Goal: Check status: Check status

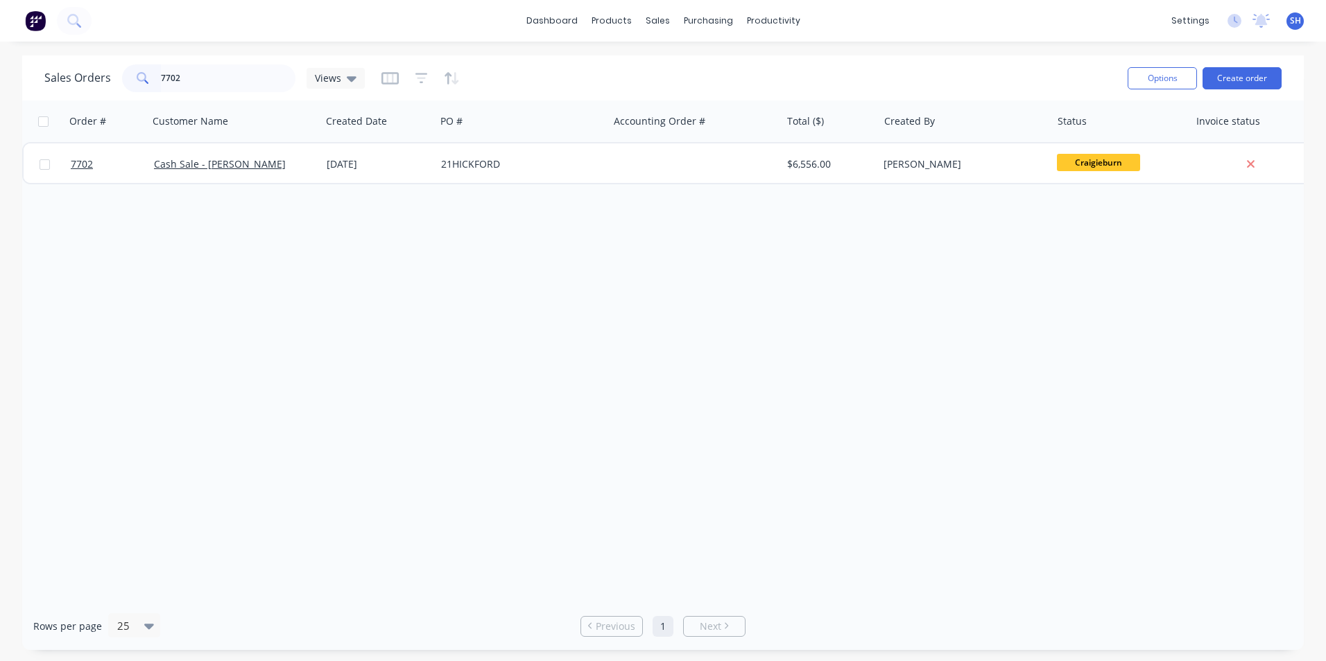
drag, startPoint x: 193, startPoint y: 80, endPoint x: 157, endPoint y: 81, distance: 36.8
click at [157, 81] on div "7702" at bounding box center [208, 78] width 173 height 28
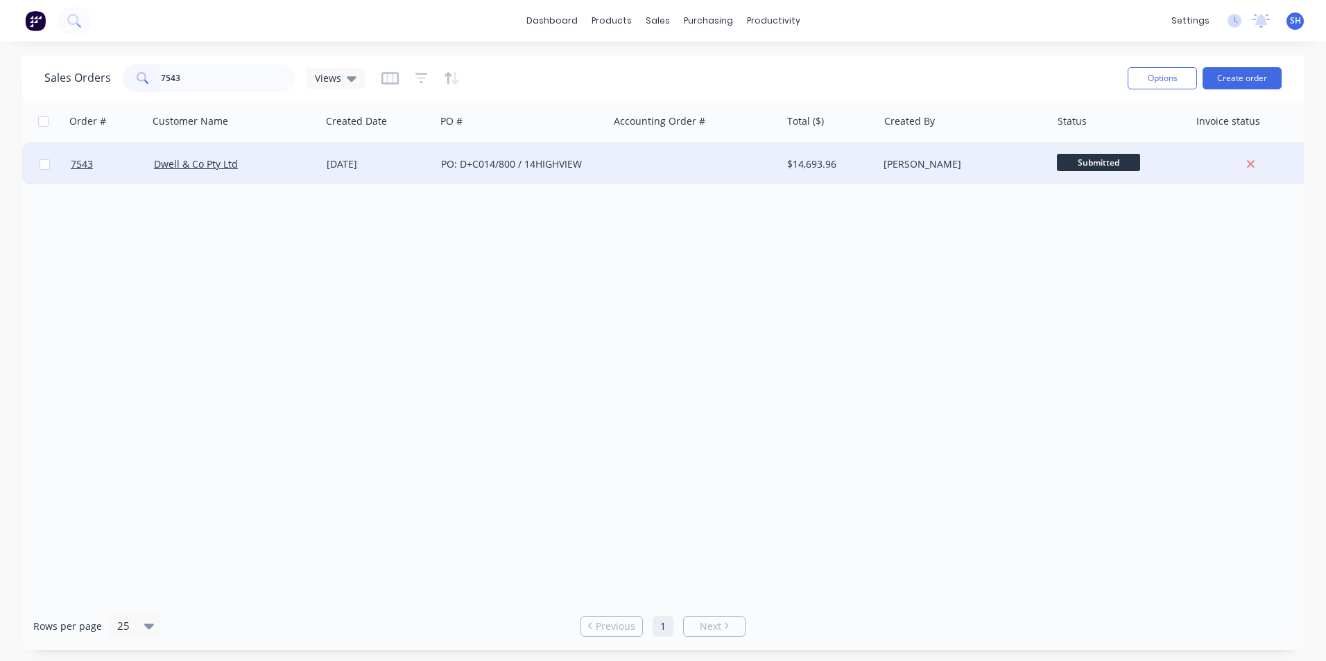
type input "7543"
click at [347, 176] on div "[DATE]" at bounding box center [378, 165] width 114 height 42
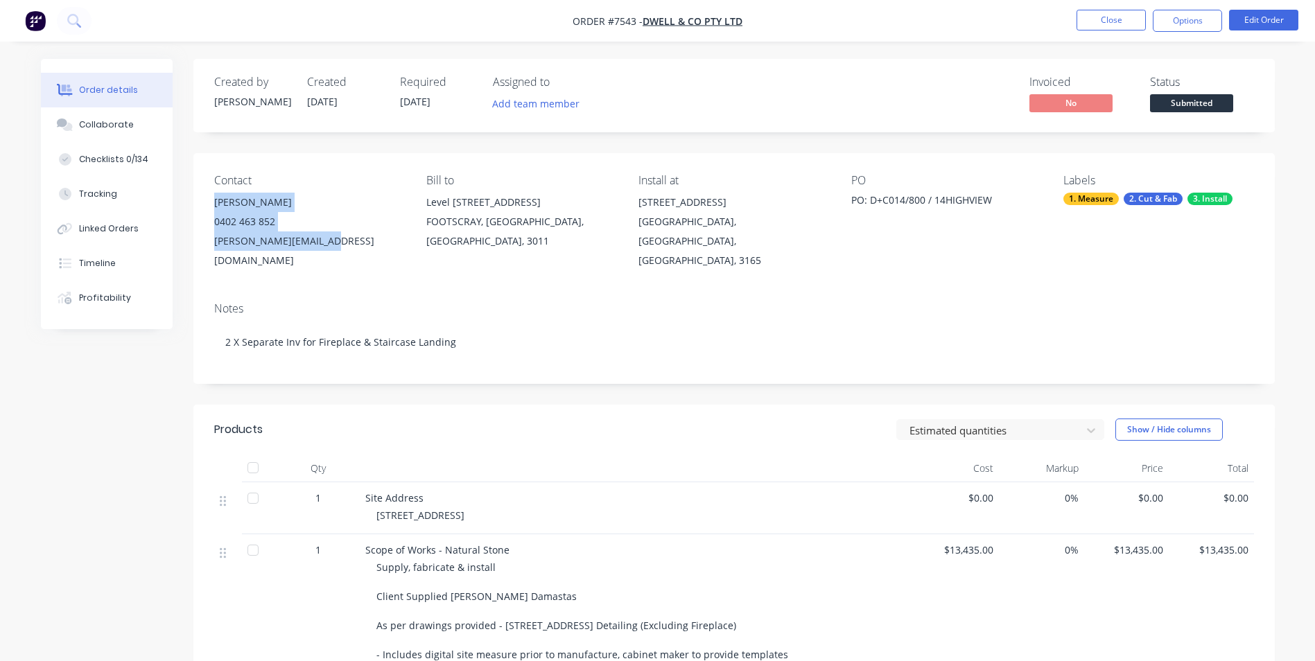
drag, startPoint x: 216, startPoint y: 202, endPoint x: 336, endPoint y: 247, distance: 127.2
click at [336, 247] on div "[PERSON_NAME] 0402 463 852 [PERSON_NAME][EMAIL_ADDRESS][DOMAIN_NAME]" at bounding box center [309, 232] width 190 height 78
drag, startPoint x: 336, startPoint y: 247, endPoint x: 338, endPoint y: 268, distance: 21.6
click at [338, 268] on div "Contact [PERSON_NAME] [PHONE_NUMBER] [PERSON_NAME][EMAIL_ADDRESS][DOMAIN_NAME] …" at bounding box center [734, 222] width 1082 height 138
drag, startPoint x: 218, startPoint y: 202, endPoint x: 325, endPoint y: 257, distance: 120.6
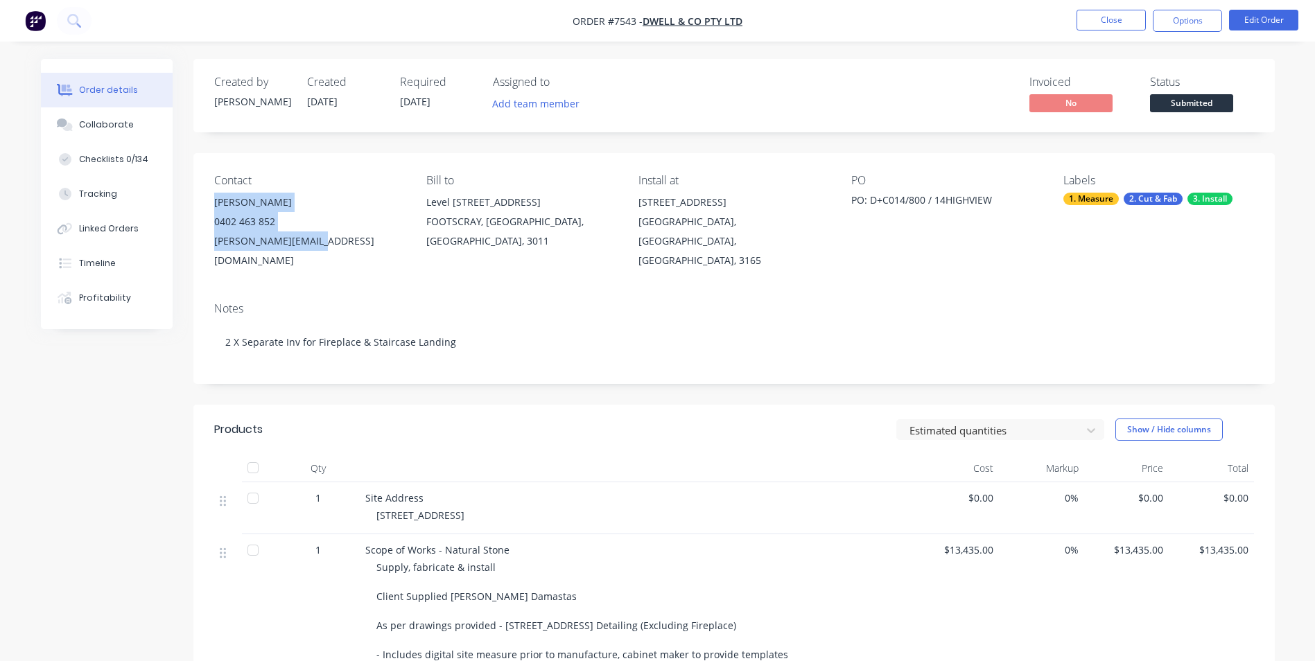
click at [325, 257] on div "Contact [PERSON_NAME] [PHONE_NUMBER] [PERSON_NAME][EMAIL_ADDRESS][DOMAIN_NAME] …" at bounding box center [734, 222] width 1082 height 138
drag, startPoint x: 325, startPoint y: 257, endPoint x: 328, endPoint y: 266, distance: 9.4
click at [328, 266] on div "Contact [PERSON_NAME] [PHONE_NUMBER] [PERSON_NAME][EMAIL_ADDRESS][DOMAIN_NAME] …" at bounding box center [734, 222] width 1082 height 138
click at [1120, 32] on nav "Order #7543 - Dwell & Co Pty Ltd Close Options Edit Order" at bounding box center [657, 21] width 1315 height 42
click at [1115, 26] on button "Close" at bounding box center [1111, 20] width 69 height 21
